Goal: Transaction & Acquisition: Purchase product/service

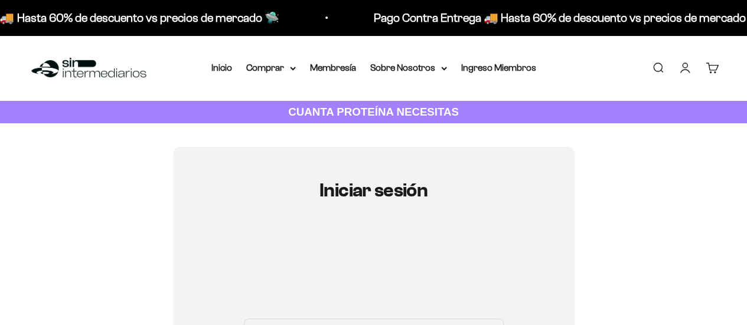
type input "[EMAIL_ADDRESS][DOMAIN_NAME]"
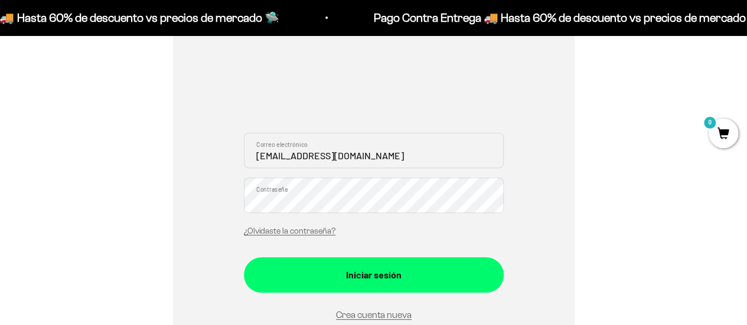
scroll to position [187, 0]
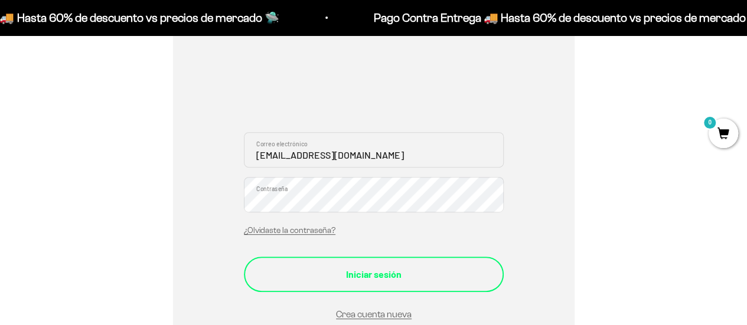
click at [368, 287] on button "Iniciar sesión" at bounding box center [374, 274] width 260 height 35
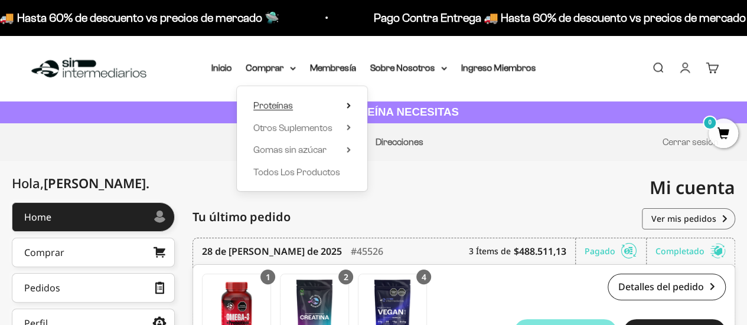
click at [287, 102] on span "Proteínas" at bounding box center [273, 105] width 40 height 10
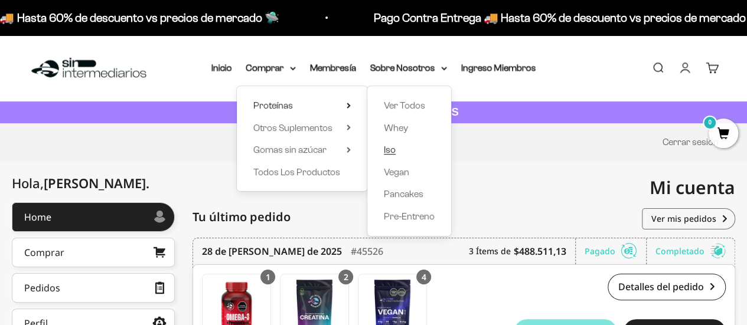
click at [396, 151] on link "Iso" at bounding box center [409, 149] width 51 height 15
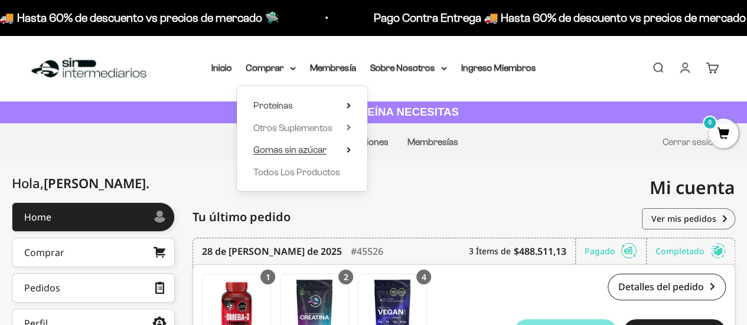
click at [285, 148] on span "Gomas sin azúcar" at bounding box center [289, 150] width 73 height 10
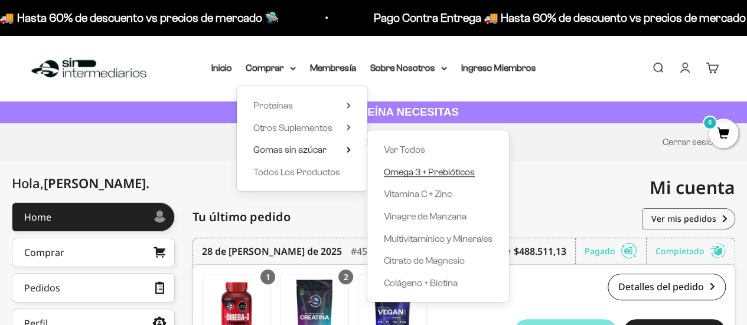
click at [454, 175] on span "Omega 3 + Prebióticos" at bounding box center [429, 172] width 91 height 10
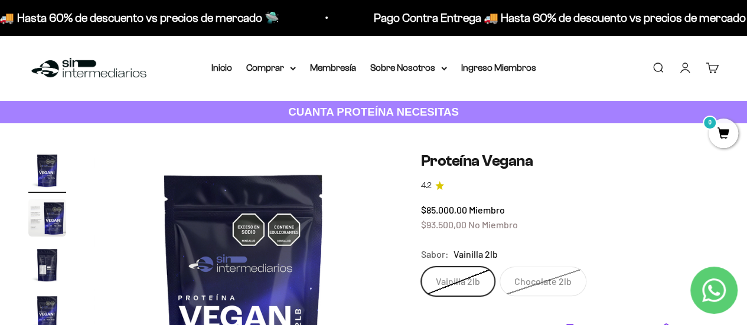
type input "[EMAIL_ADDRESS][DOMAIN_NAME]"
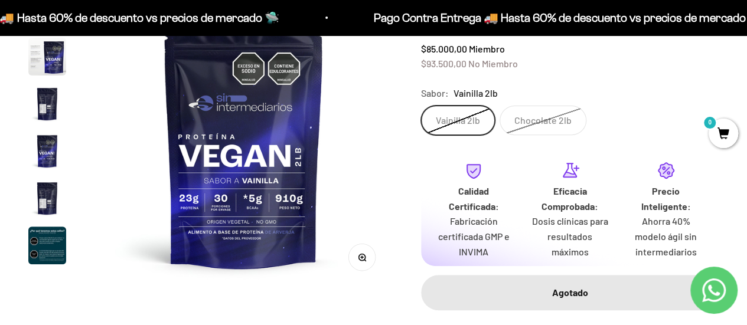
scroll to position [163, 0]
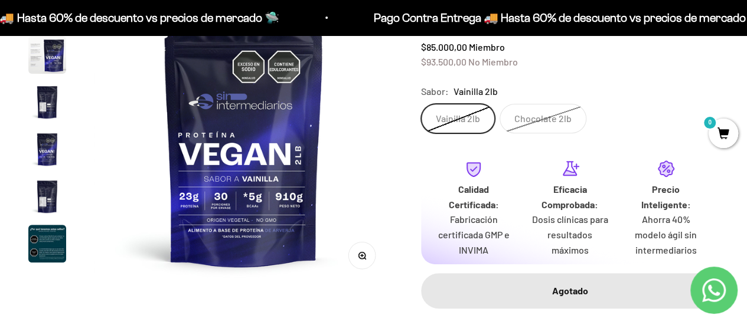
click at [37, 248] on img "Ir al artículo 6" at bounding box center [47, 244] width 38 height 38
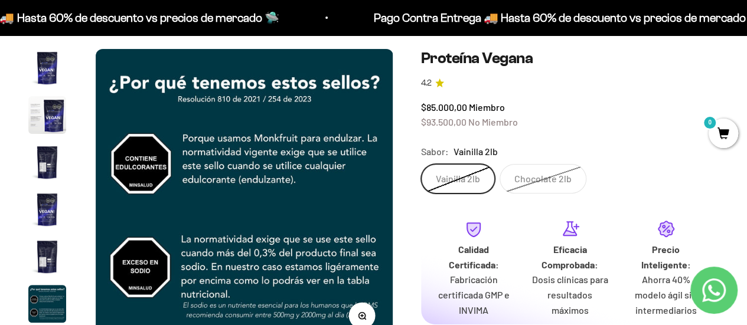
scroll to position [95, 0]
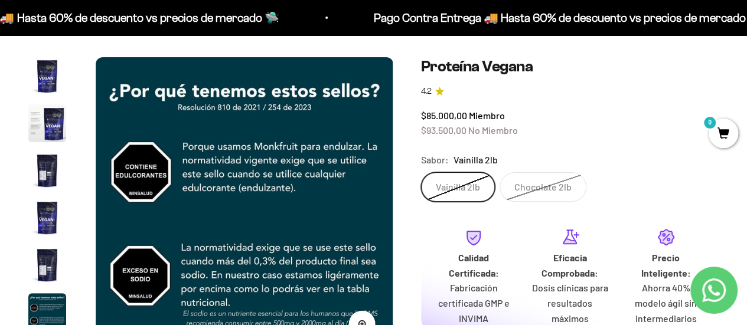
click at [50, 71] on img "Ir al artículo 1" at bounding box center [47, 76] width 38 height 38
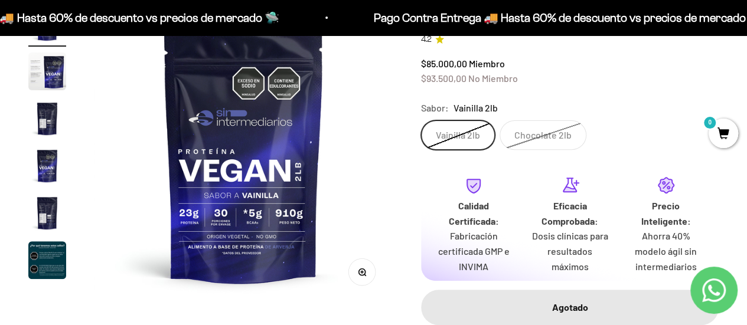
scroll to position [149, 0]
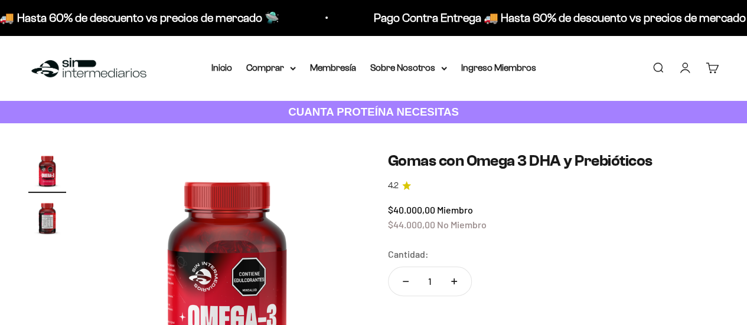
type input "[EMAIL_ADDRESS][DOMAIN_NAME]"
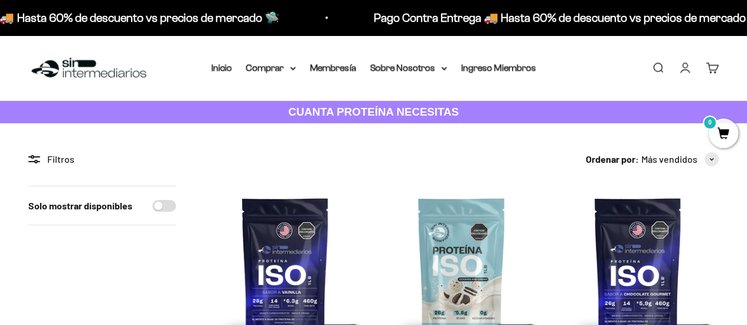
type input "[EMAIL_ADDRESS][DOMAIN_NAME]"
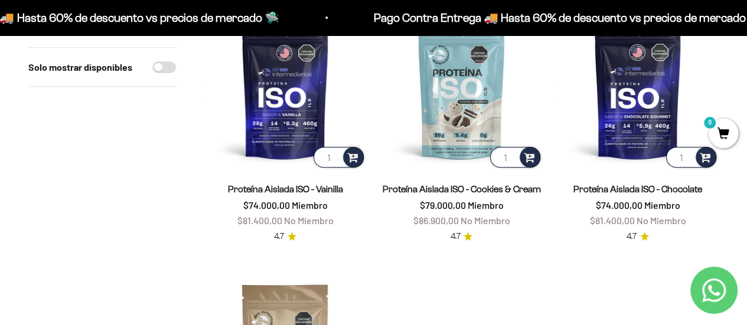
scroll to position [178, 0]
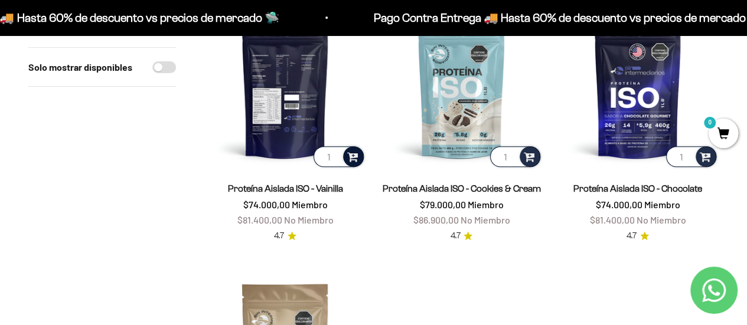
click at [353, 153] on span at bounding box center [352, 156] width 11 height 14
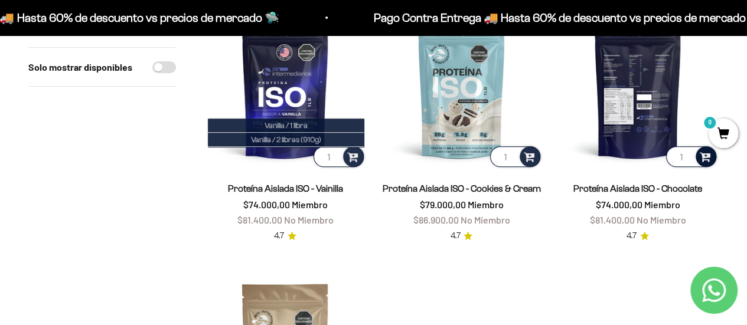
click at [704, 152] on span at bounding box center [705, 156] width 11 height 14
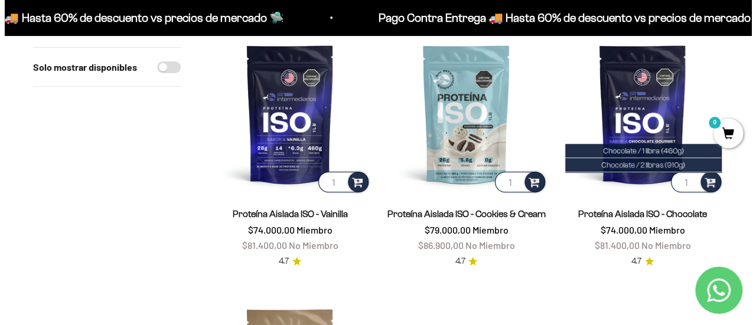
scroll to position [152, 0]
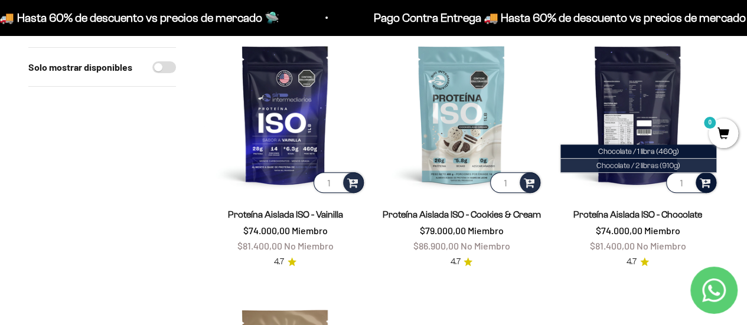
click at [649, 164] on span "Chocolate / 2 libras (910g)" at bounding box center [639, 165] width 84 height 9
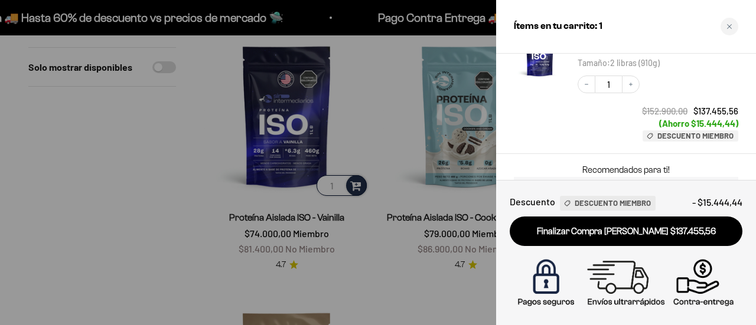
scroll to position [180, 0]
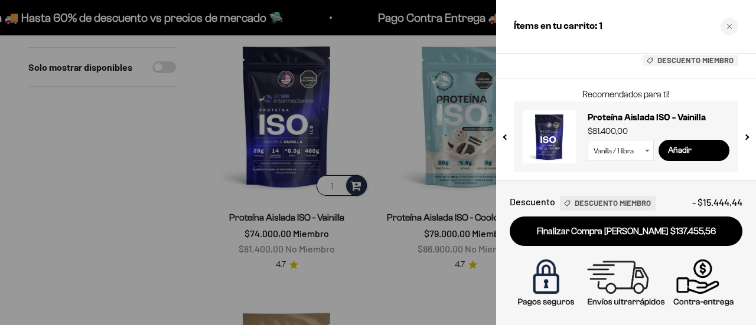
click at [632, 152] on select "Vanilla / 1 libra Vanilla / 2 libras (910g)" at bounding box center [621, 150] width 66 height 21
select select "42651621294289"
click at [588, 140] on select "Vanilla / 1 libra Vanilla / 2 libras (910g)" at bounding box center [621, 150] width 66 height 21
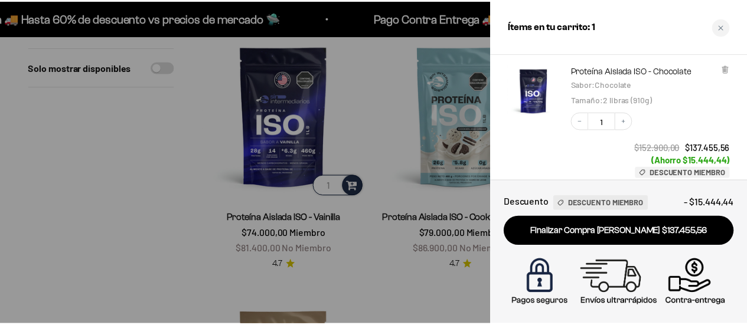
scroll to position [68, 0]
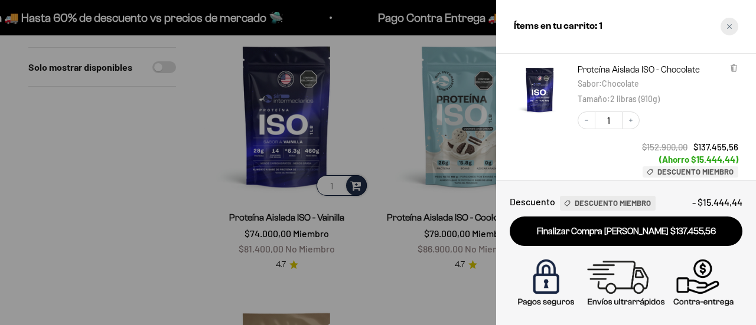
click at [730, 24] on icon "Close cart" at bounding box center [730, 27] width 6 height 6
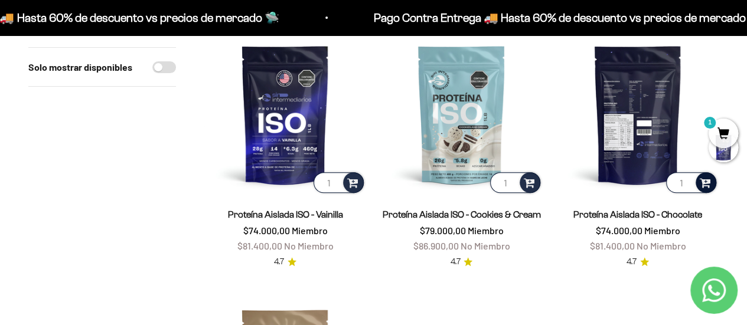
click at [702, 284] on icon "Contact us on WhatsApp" at bounding box center [714, 291] width 24 height 24
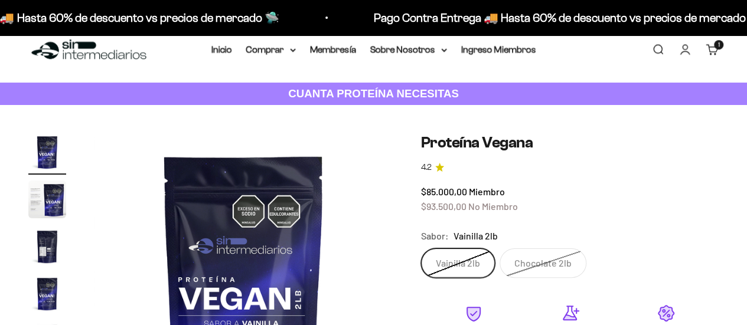
scroll to position [20, 0]
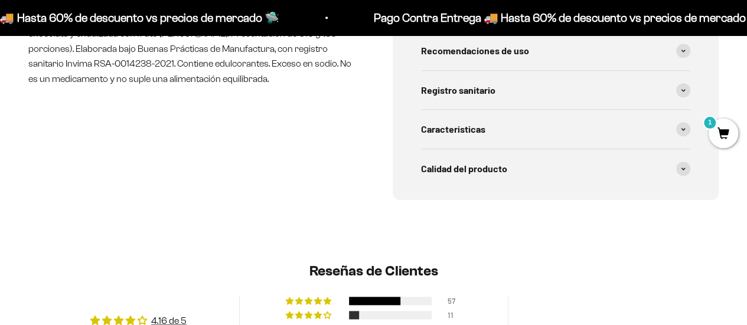
scroll to position [581, 0]
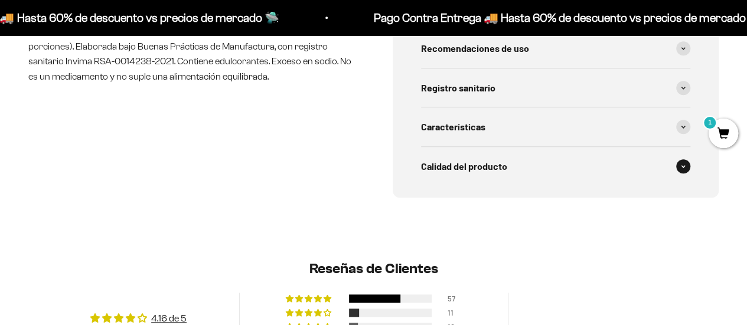
click at [561, 171] on div "Calidad del producto" at bounding box center [556, 166] width 270 height 39
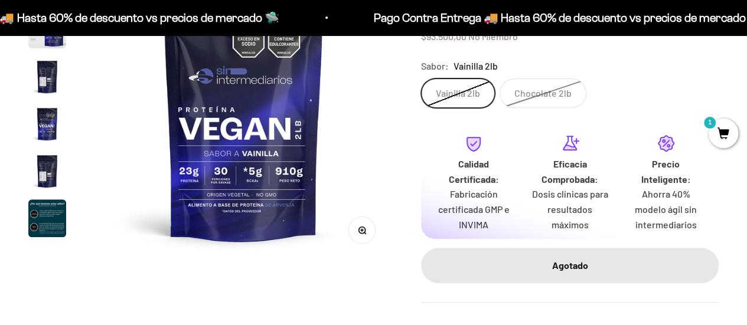
scroll to position [0, 0]
